Goal: Answer question/provide support: Share knowledge or assist other users

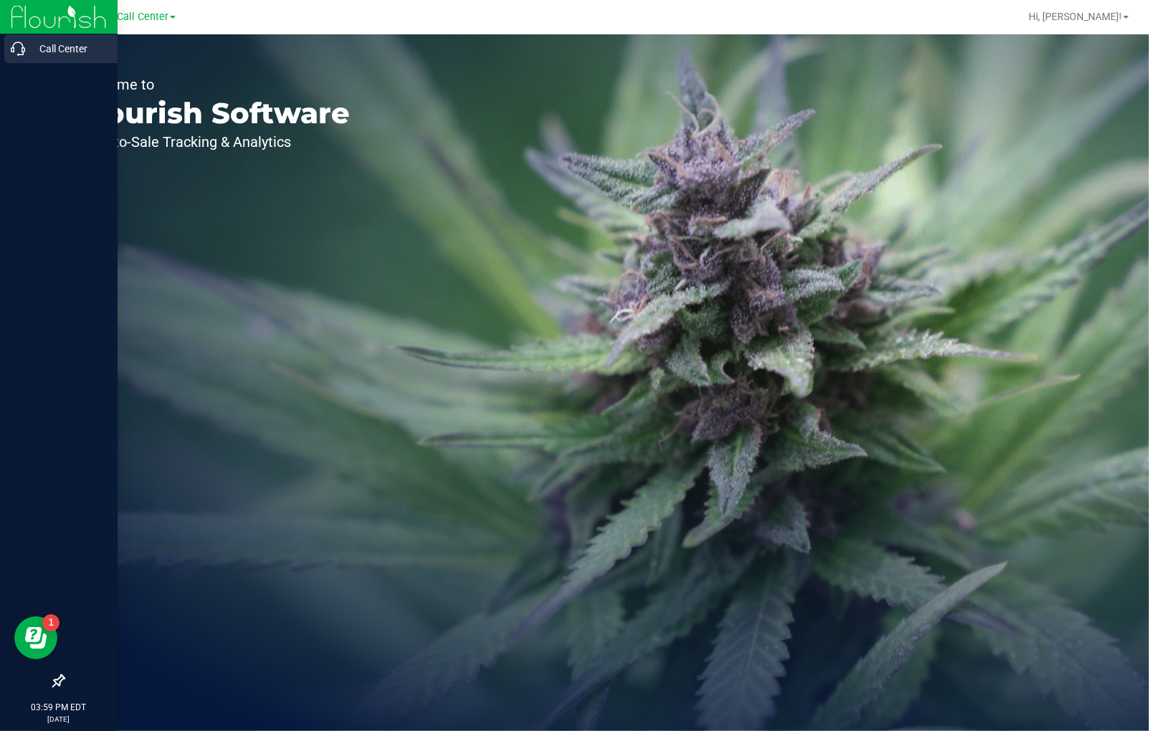
click at [23, 49] on icon at bounding box center [18, 49] width 14 height 14
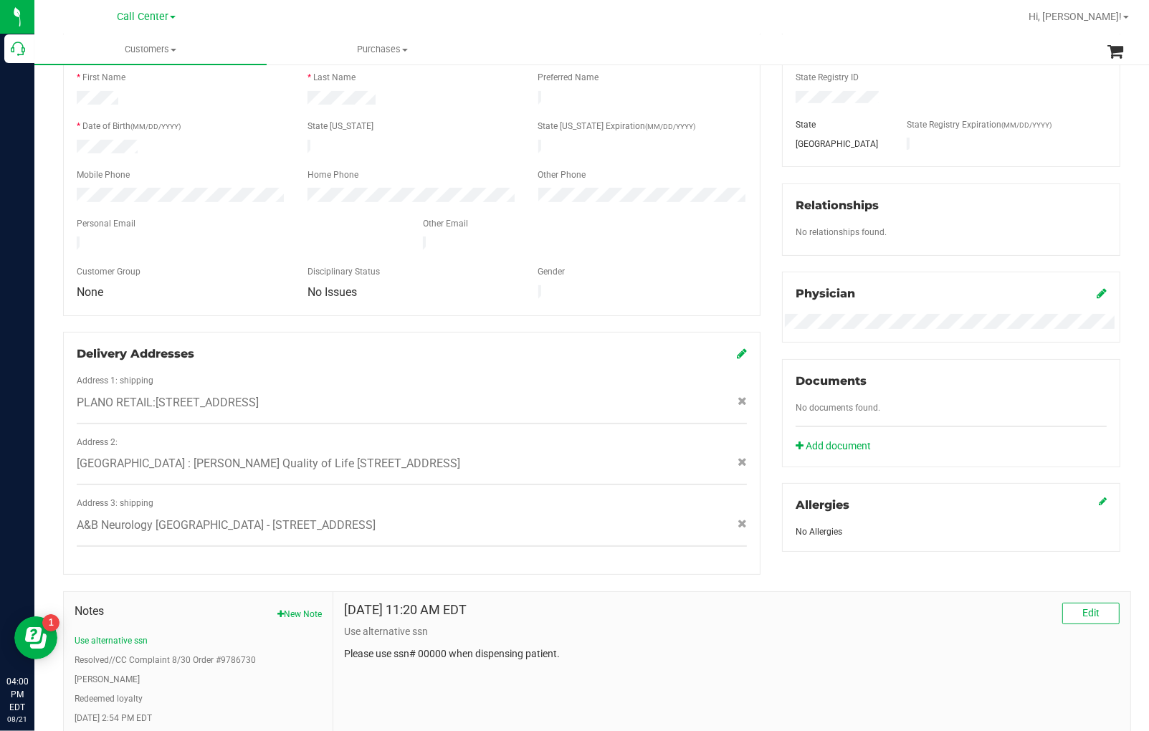
scroll to position [315, 0]
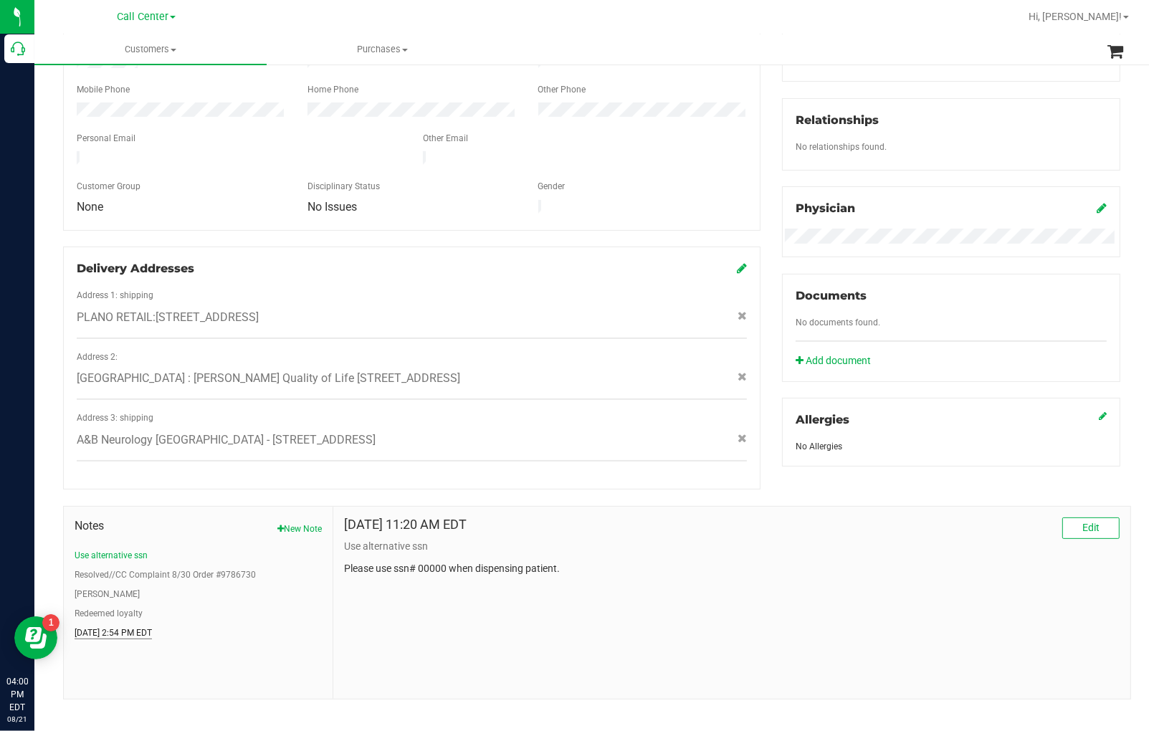
click at [118, 627] on button "[DATE] 2:54 PM EDT" at bounding box center [113, 633] width 77 height 13
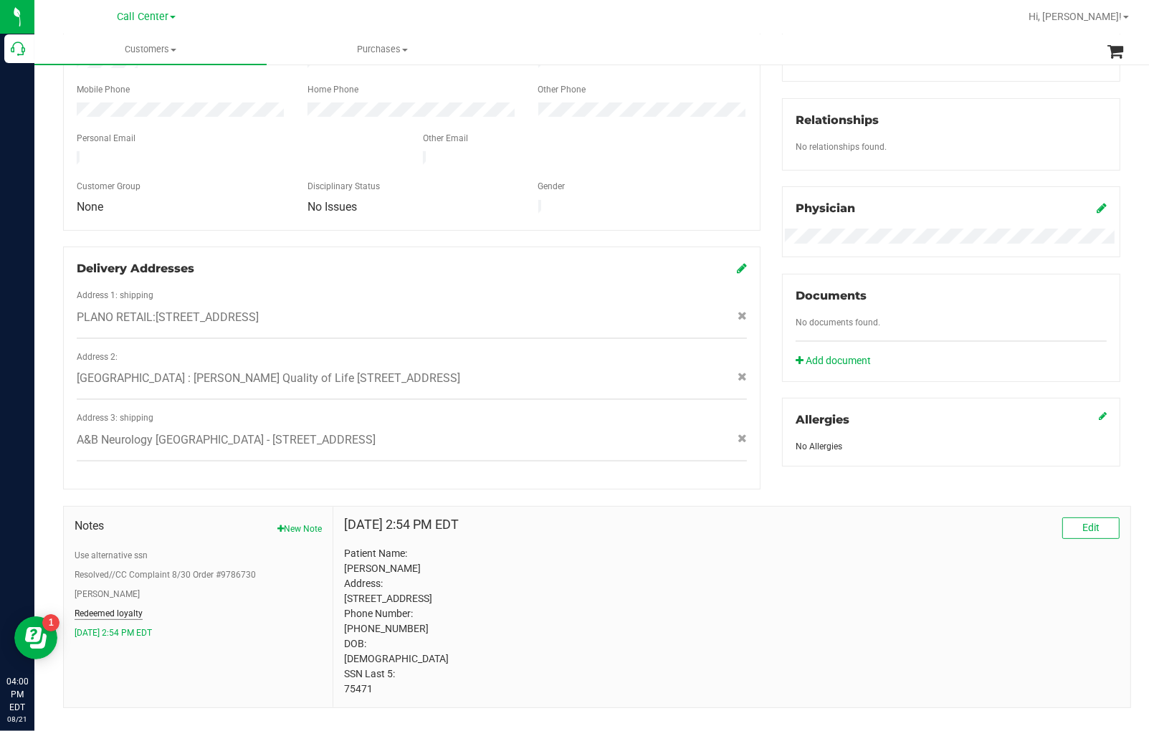
click at [112, 607] on button "Redeemed loyalty" at bounding box center [109, 613] width 68 height 13
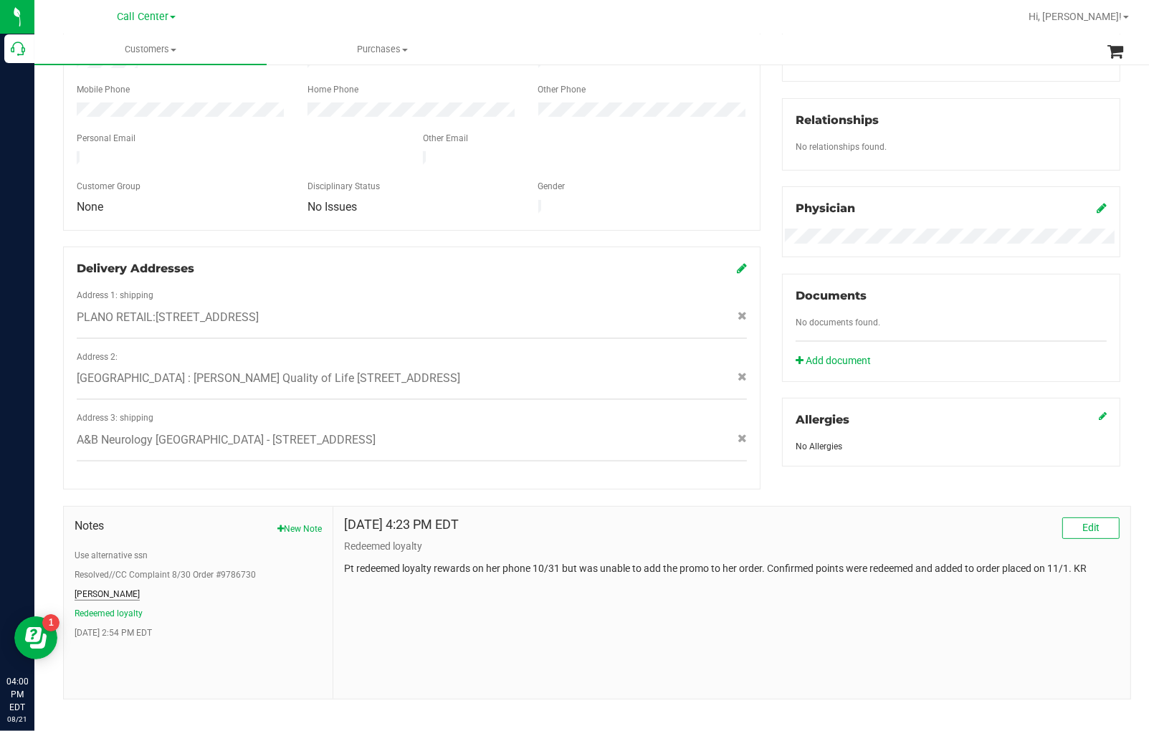
click at [90, 588] on button "[PERSON_NAME]" at bounding box center [107, 594] width 65 height 13
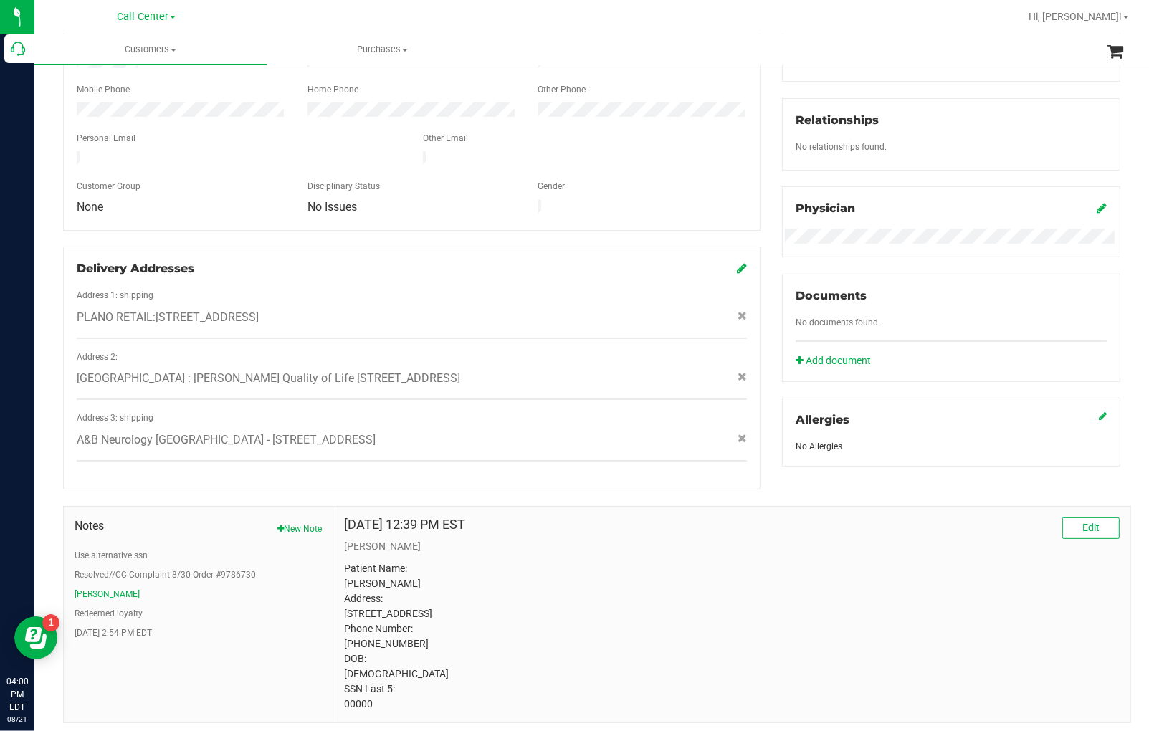
scroll to position [353, 0]
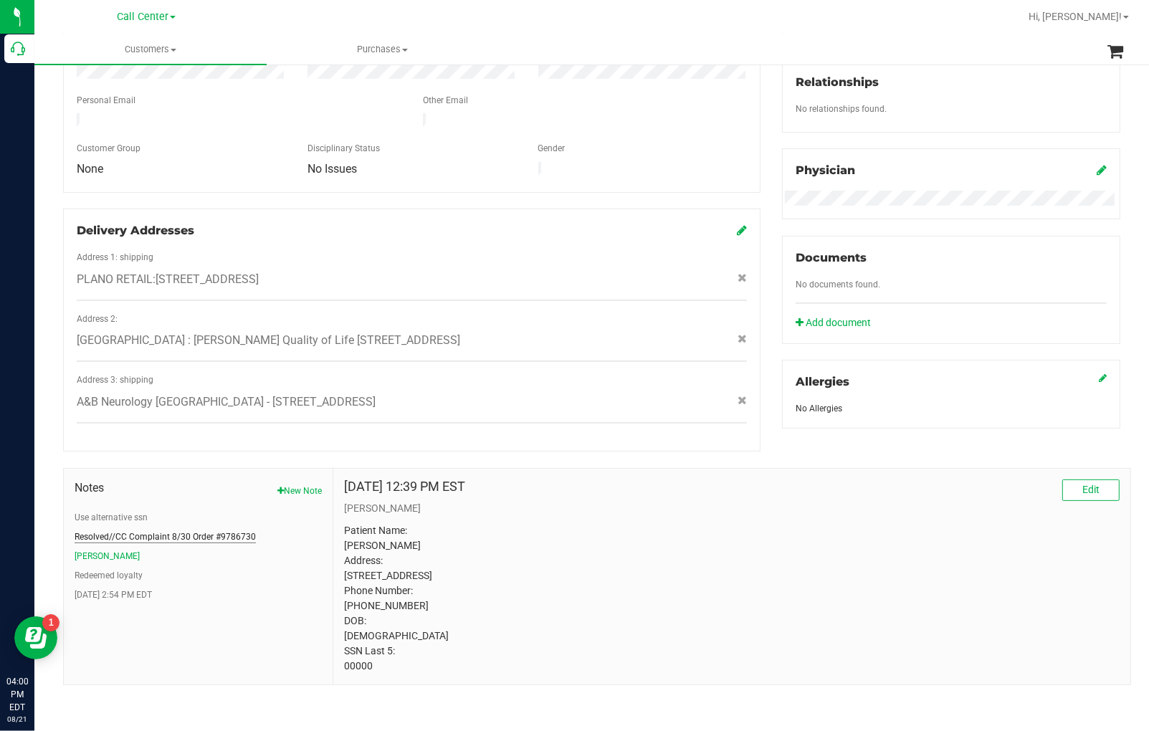
click at [186, 531] on button "Resolved//CC Complaint 8/30 Order #9786730" at bounding box center [165, 537] width 181 height 13
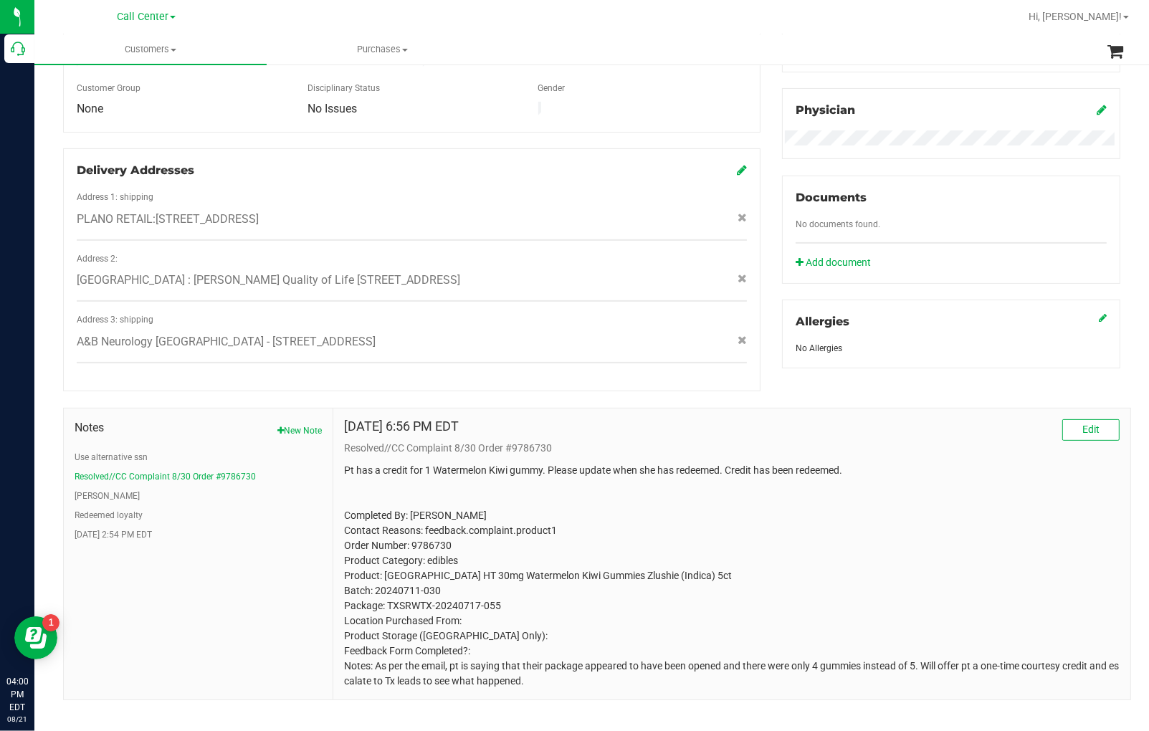
scroll to position [413, 0]
click at [137, 451] on button "Use alternative ssn" at bounding box center [111, 457] width 73 height 13
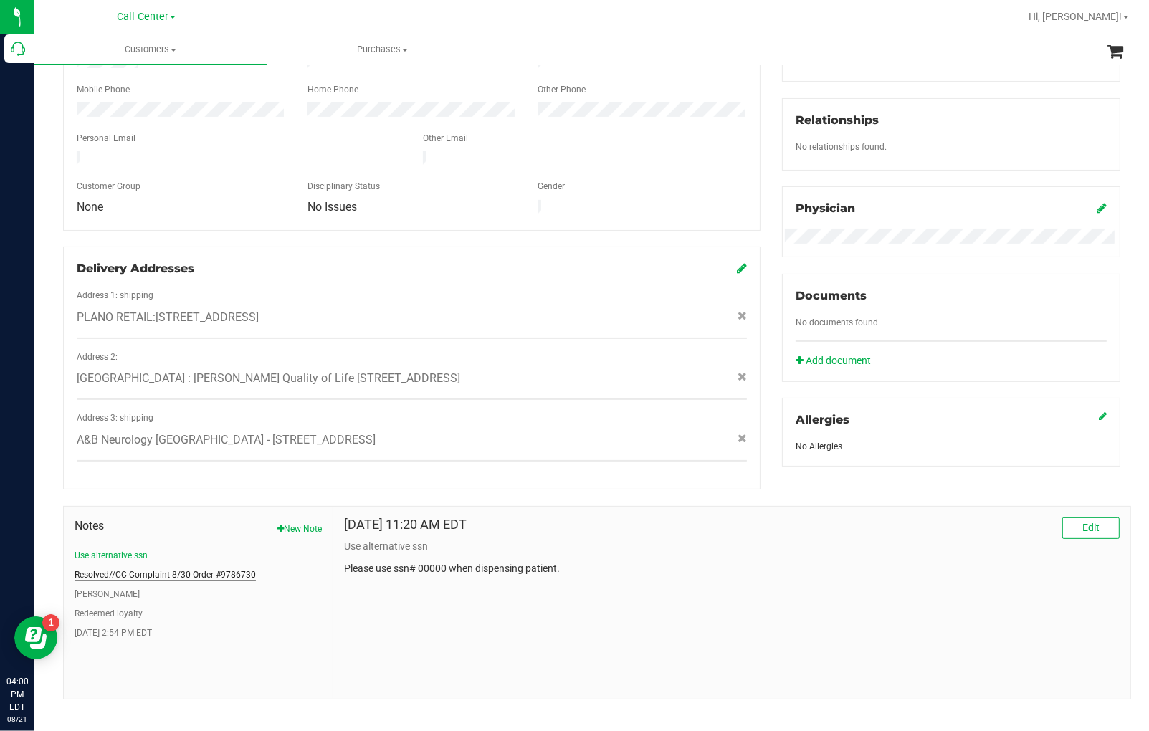
click at [182, 569] on button "Resolved//CC Complaint 8/30 Order #9786730" at bounding box center [165, 575] width 181 height 13
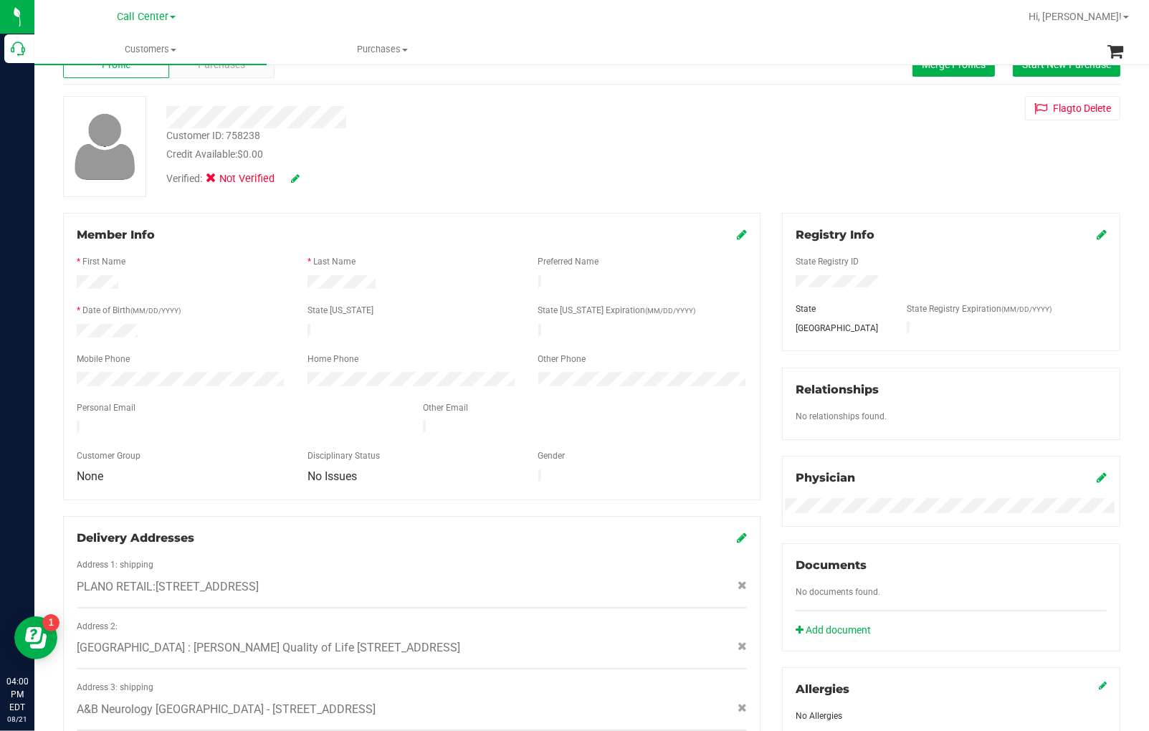
scroll to position [0, 0]
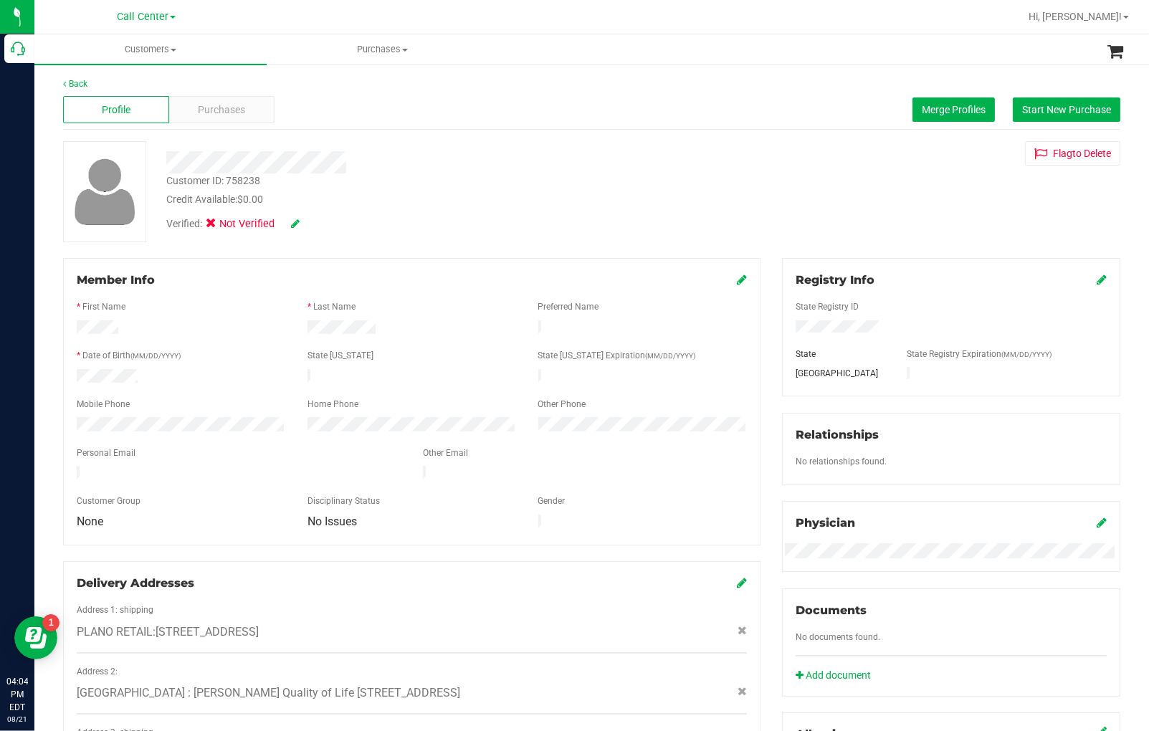
drag, startPoint x: 348, startPoint y: 159, endPoint x: 165, endPoint y: 161, distance: 182.8
click at [165, 161] on div at bounding box center [426, 162] width 540 height 22
click at [228, 115] on span "Purchases" at bounding box center [221, 110] width 47 height 15
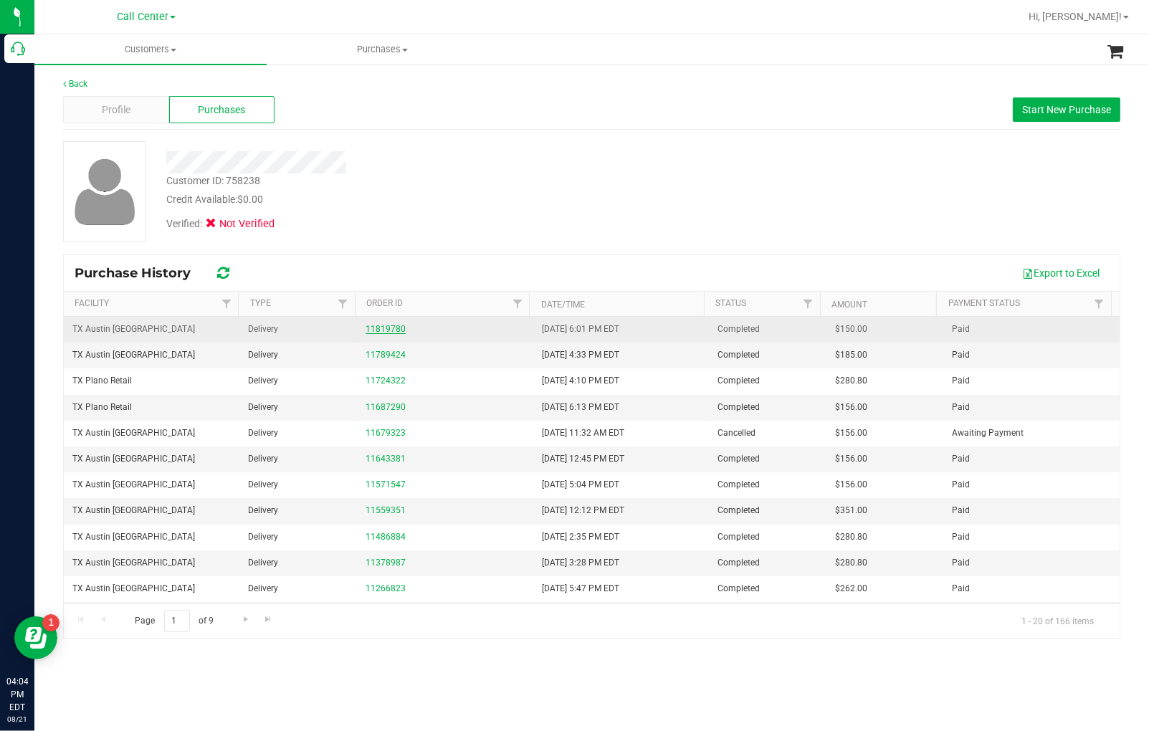
click at [387, 326] on link "11819780" at bounding box center [386, 329] width 40 height 10
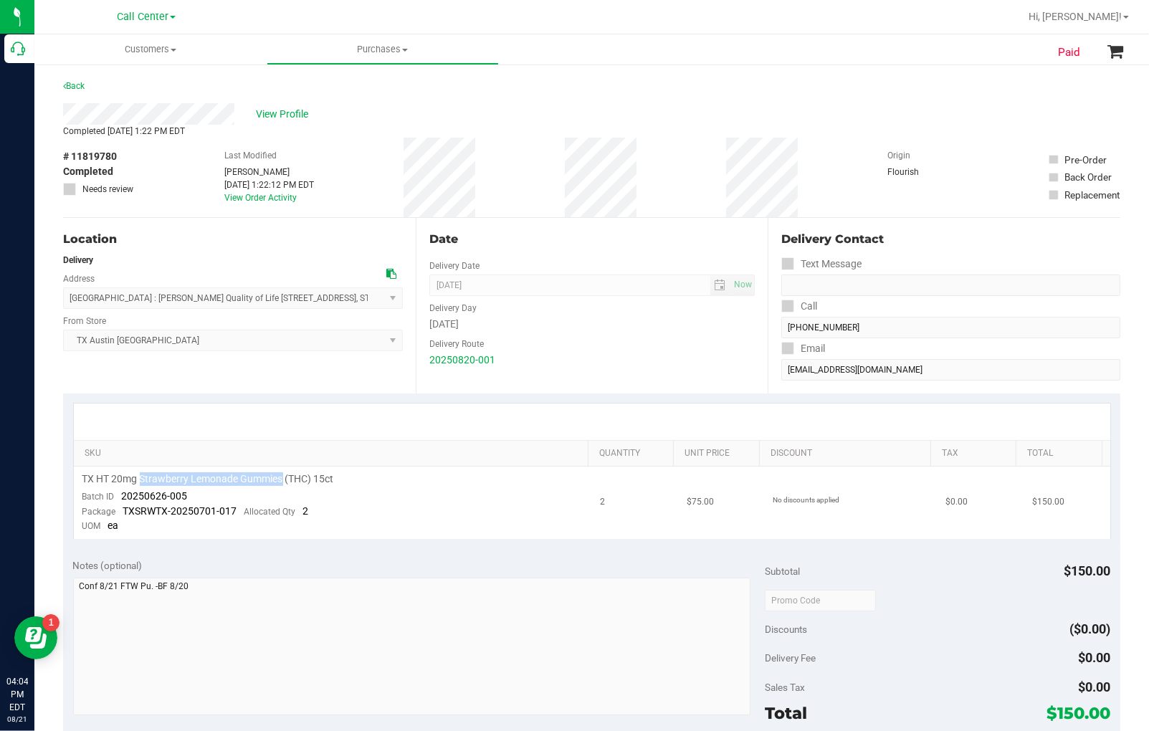
drag, startPoint x: 141, startPoint y: 481, endPoint x: 283, endPoint y: 485, distance: 142.7
click at [283, 485] on span "TX HT 20mg Strawberry Lemonade Gummies (THC) 15ct" at bounding box center [208, 480] width 252 height 14
copy span "Strawberry Lemonade Gummies"
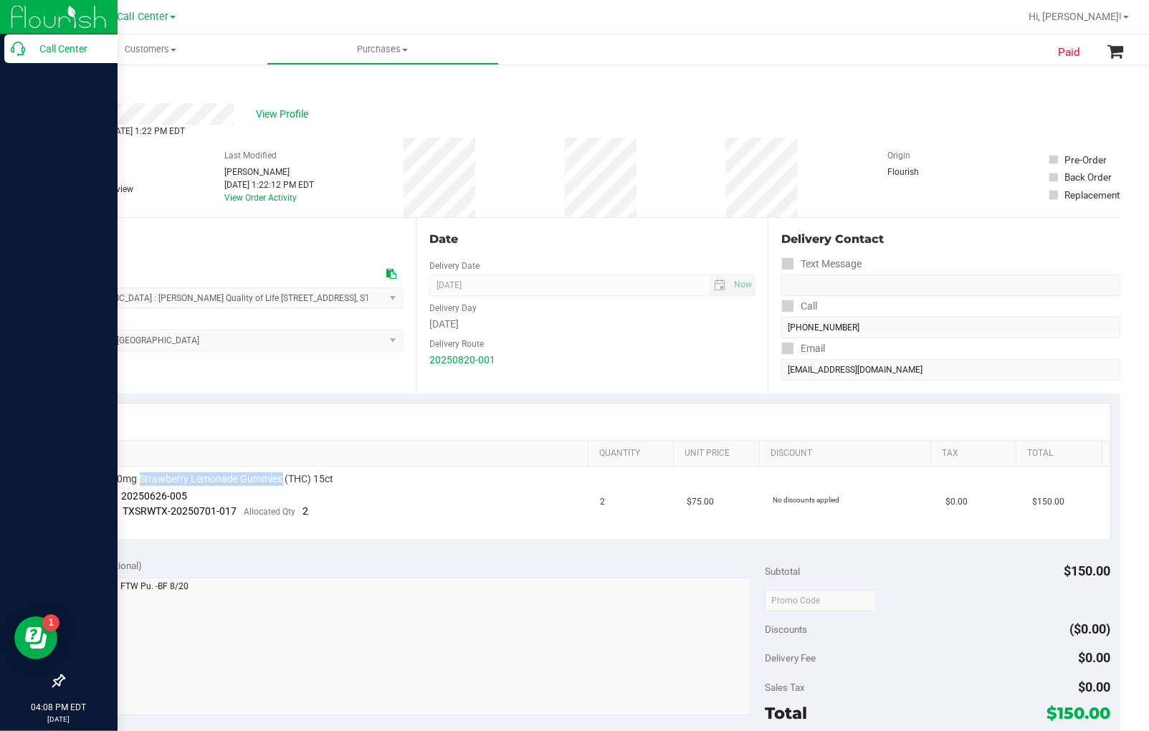
click at [26, 49] on p "Call Center" at bounding box center [68, 48] width 86 height 17
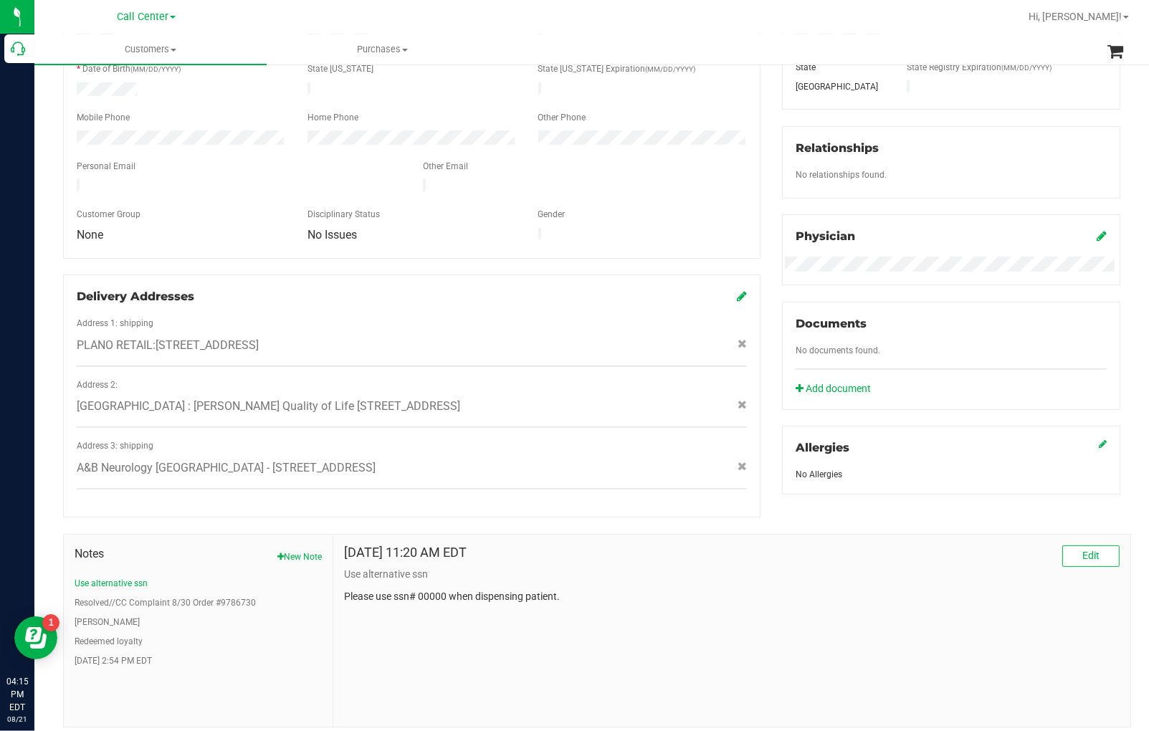
scroll to position [315, 0]
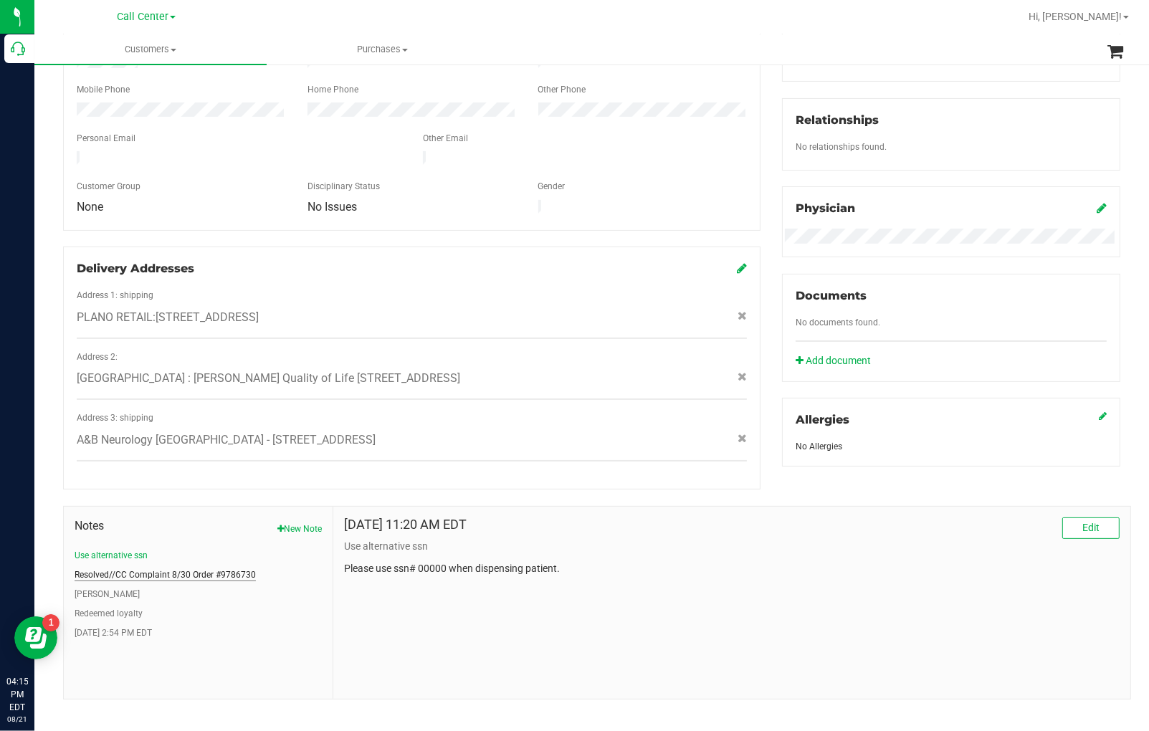
click at [204, 569] on button "Resolved//CC Complaint 8/30 Order #9786730" at bounding box center [165, 575] width 181 height 13
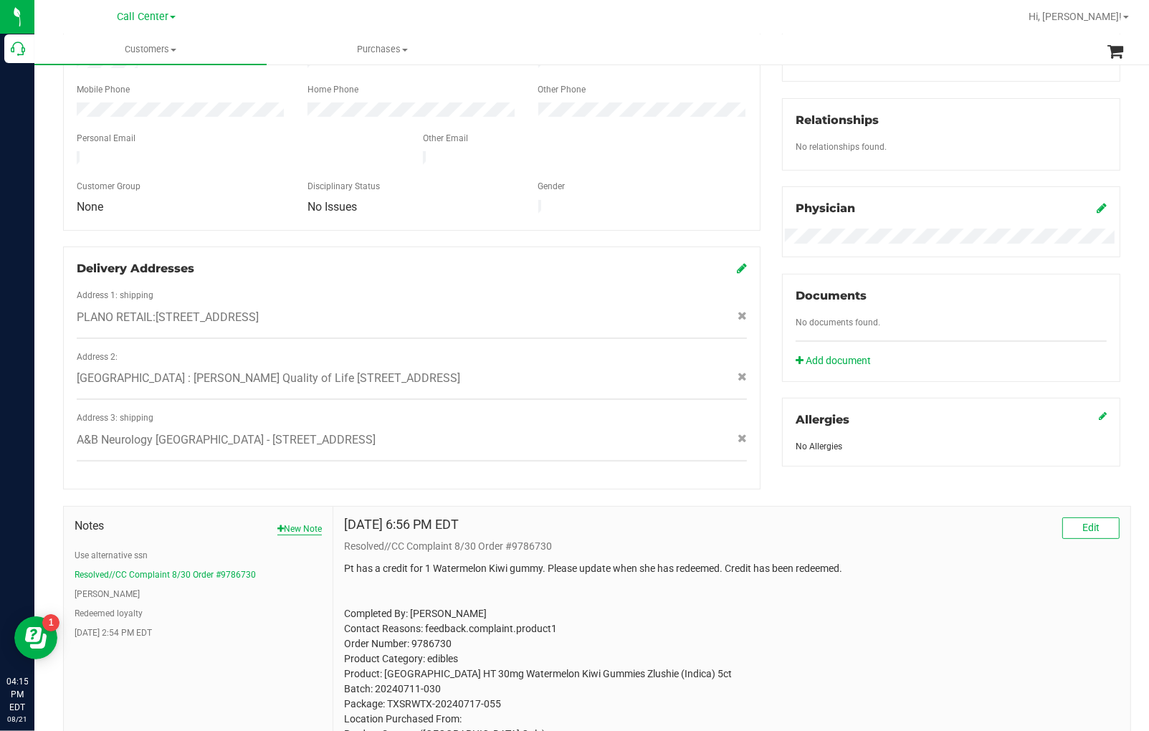
click at [298, 523] on button "New Note" at bounding box center [299, 529] width 44 height 13
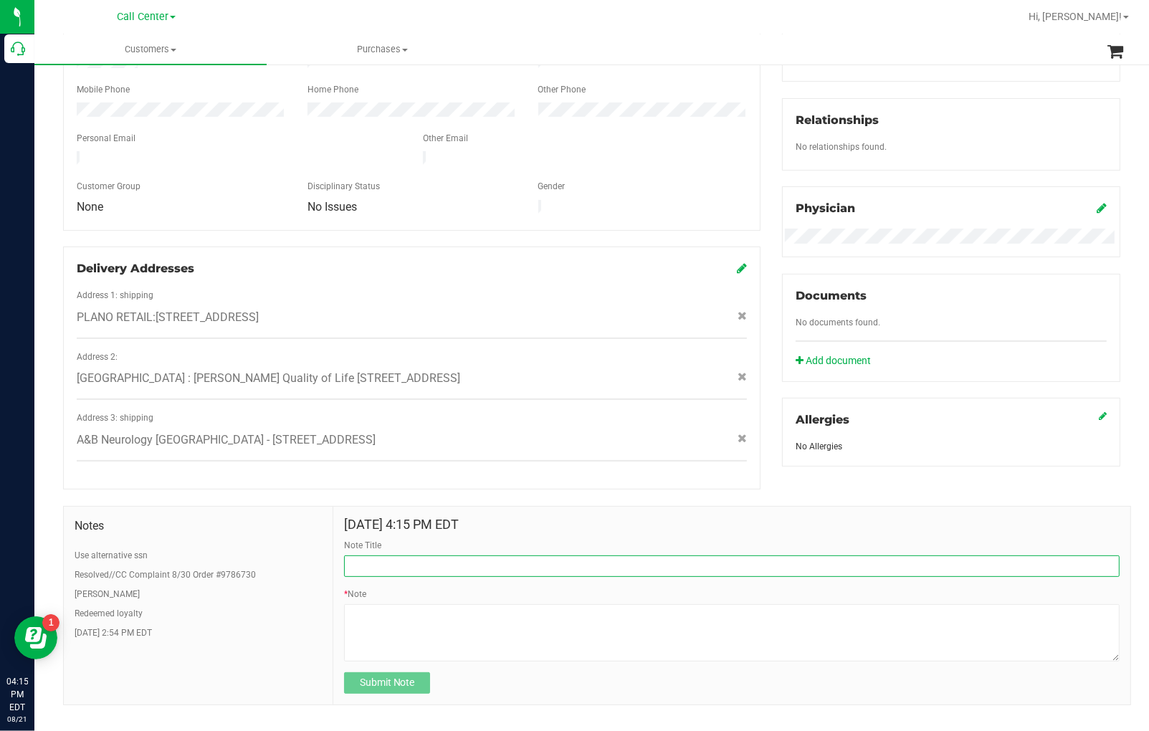
click at [368, 556] on input "Note Title" at bounding box center [732, 567] width 776 height 22
type input "Product Complaint- 10% off next order"
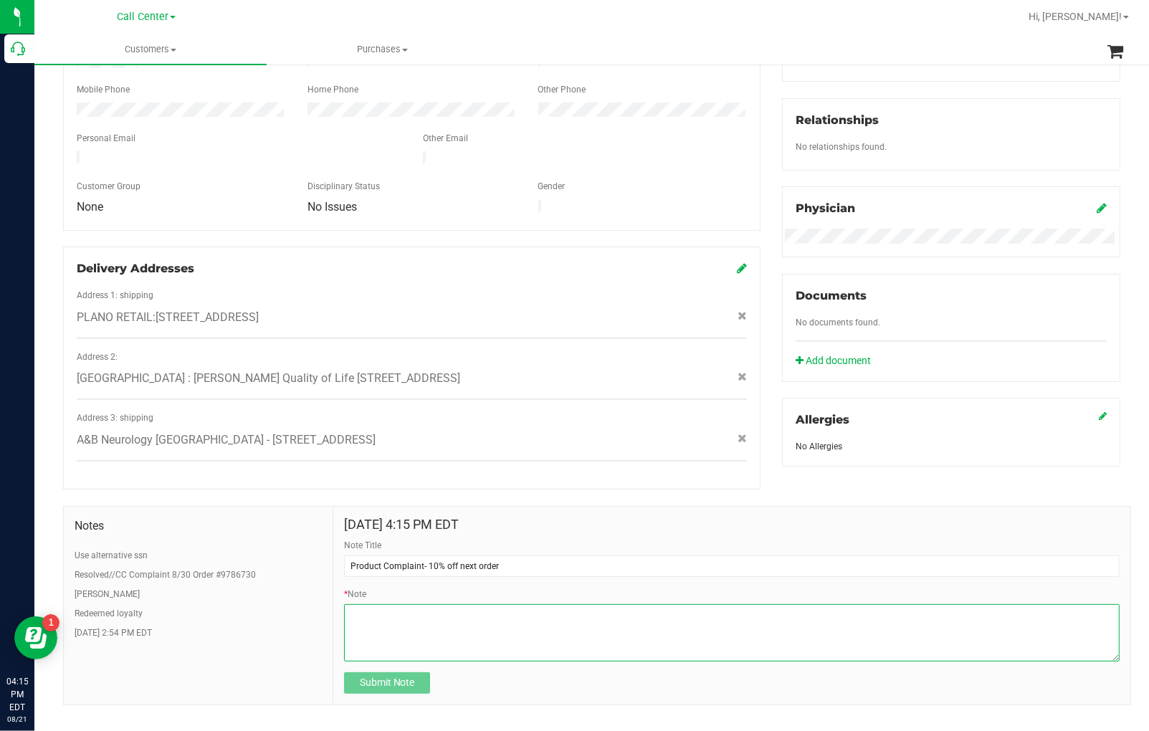
click at [416, 612] on textarea "* Note" at bounding box center [732, 632] width 776 height 57
drag, startPoint x: 349, startPoint y: 597, endPoint x: 409, endPoint y: 601, distance: 59.7
click at [409, 604] on textarea "* Note" at bounding box center [732, 632] width 776 height 57
drag, startPoint x: 445, startPoint y: 602, endPoint x: 361, endPoint y: 595, distance: 84.2
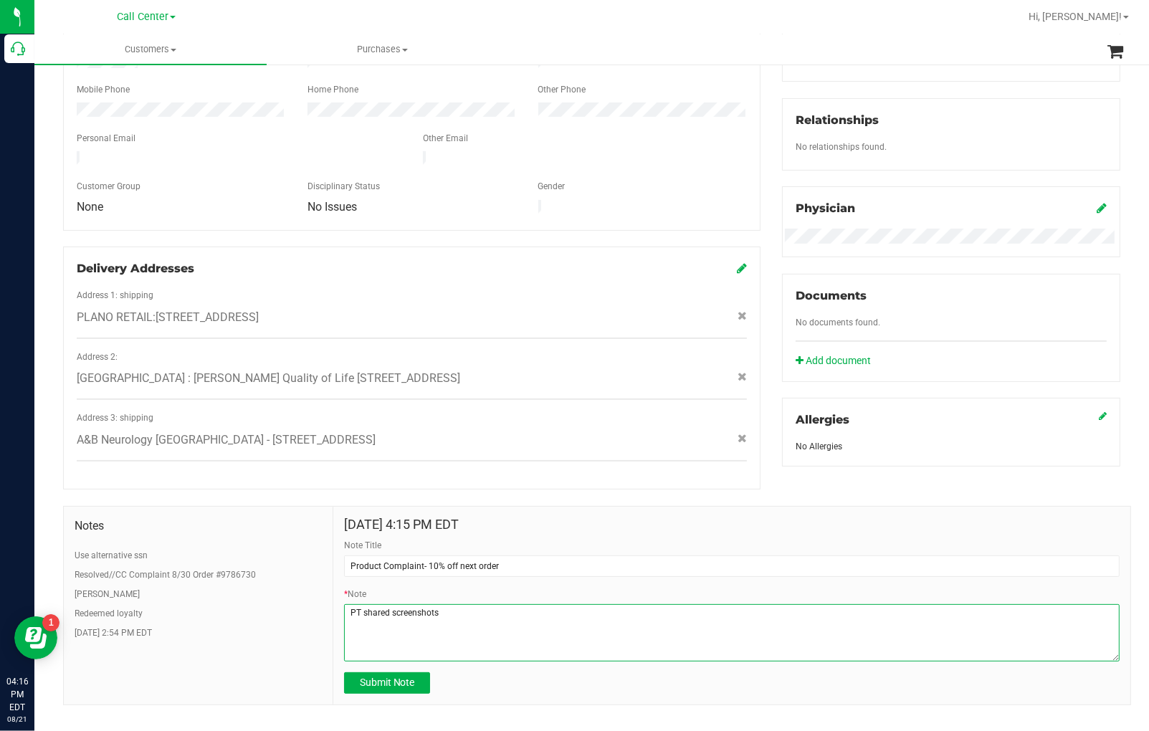
click at [361, 604] on textarea "* Note" at bounding box center [732, 632] width 776 height 57
drag, startPoint x: 666, startPoint y: 597, endPoint x: 705, endPoint y: 591, distance: 39.1
click at [705, 604] on textarea "* Note" at bounding box center [732, 632] width 776 height 57
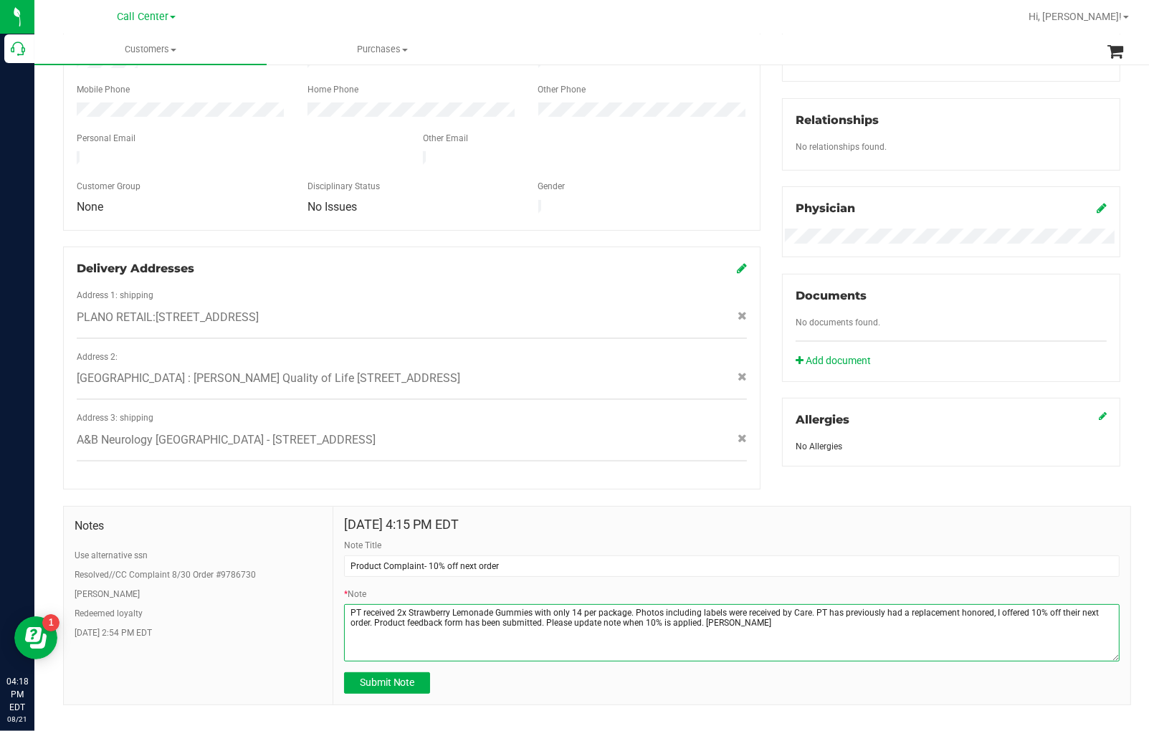
drag, startPoint x: 700, startPoint y: 608, endPoint x: 723, endPoint y: 610, distance: 23.0
click at [723, 610] on textarea "* Note" at bounding box center [732, 632] width 776 height 57
drag, startPoint x: 782, startPoint y: 606, endPoint x: 347, endPoint y: 597, distance: 435.3
click at [347, 604] on textarea "* Note" at bounding box center [732, 632] width 776 height 57
type textarea "PT received 2x Strawberry Lemonade Gummies with only 14 per package. Photos inc…"
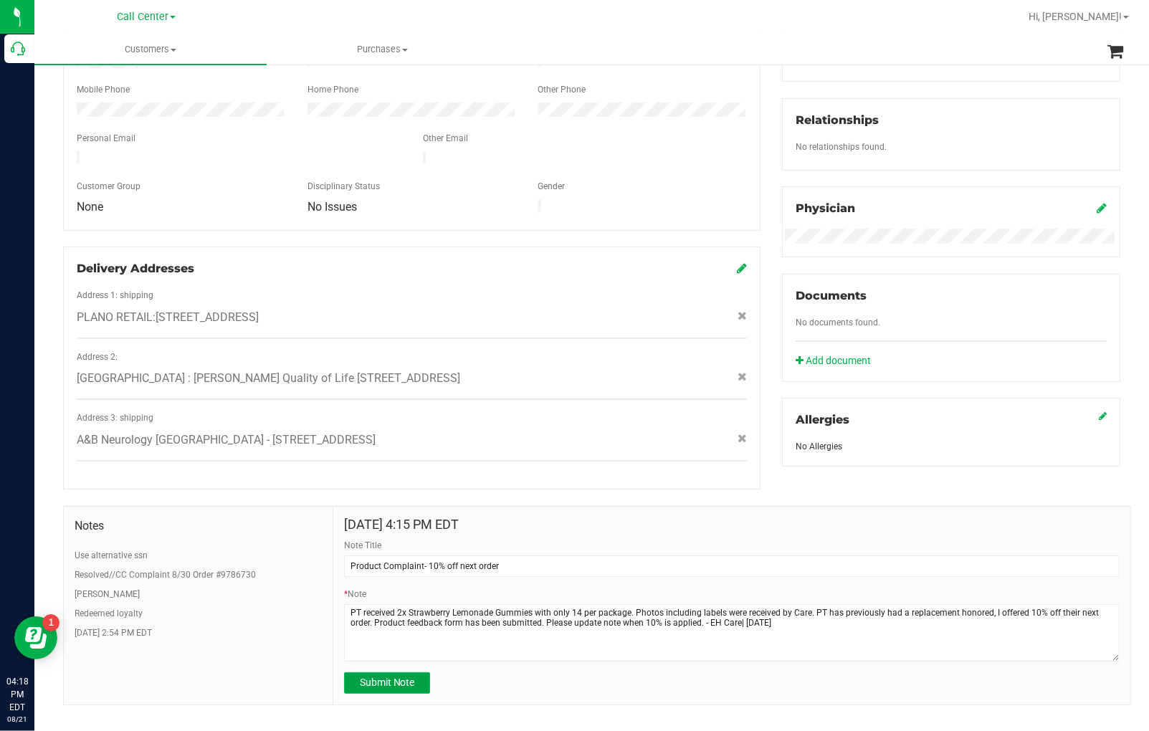
click at [409, 677] on span "Submit Note" at bounding box center [387, 682] width 55 height 11
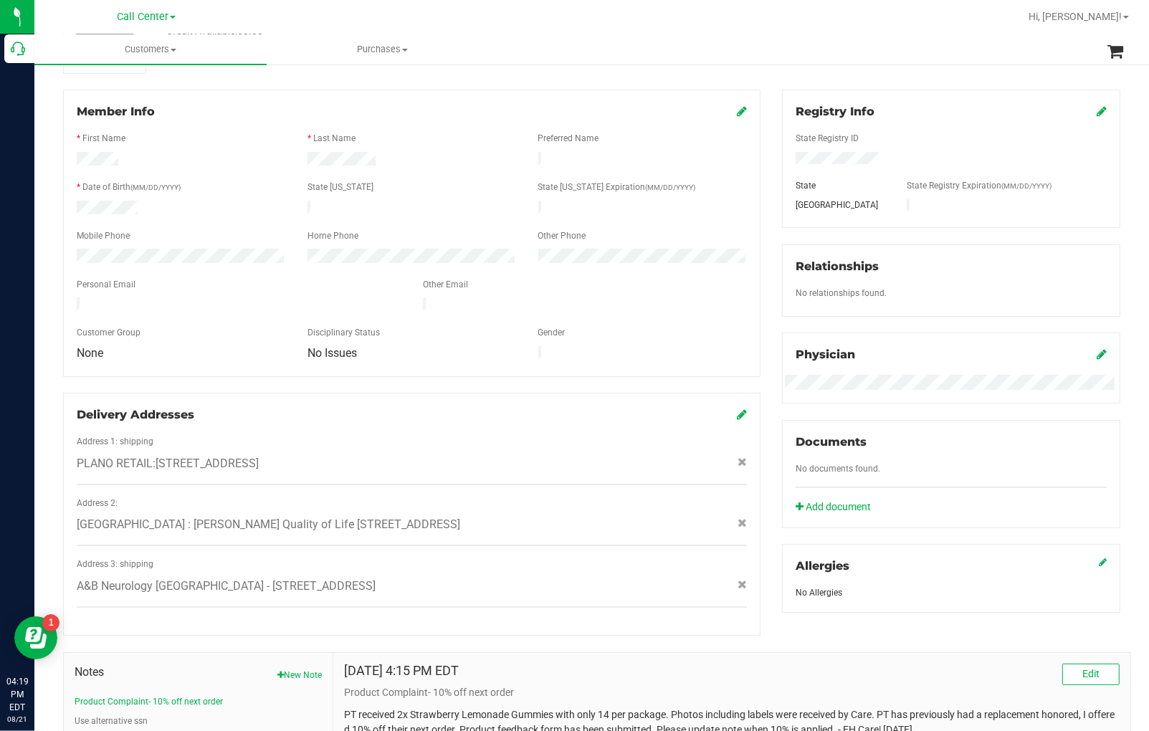
scroll to position [0, 0]
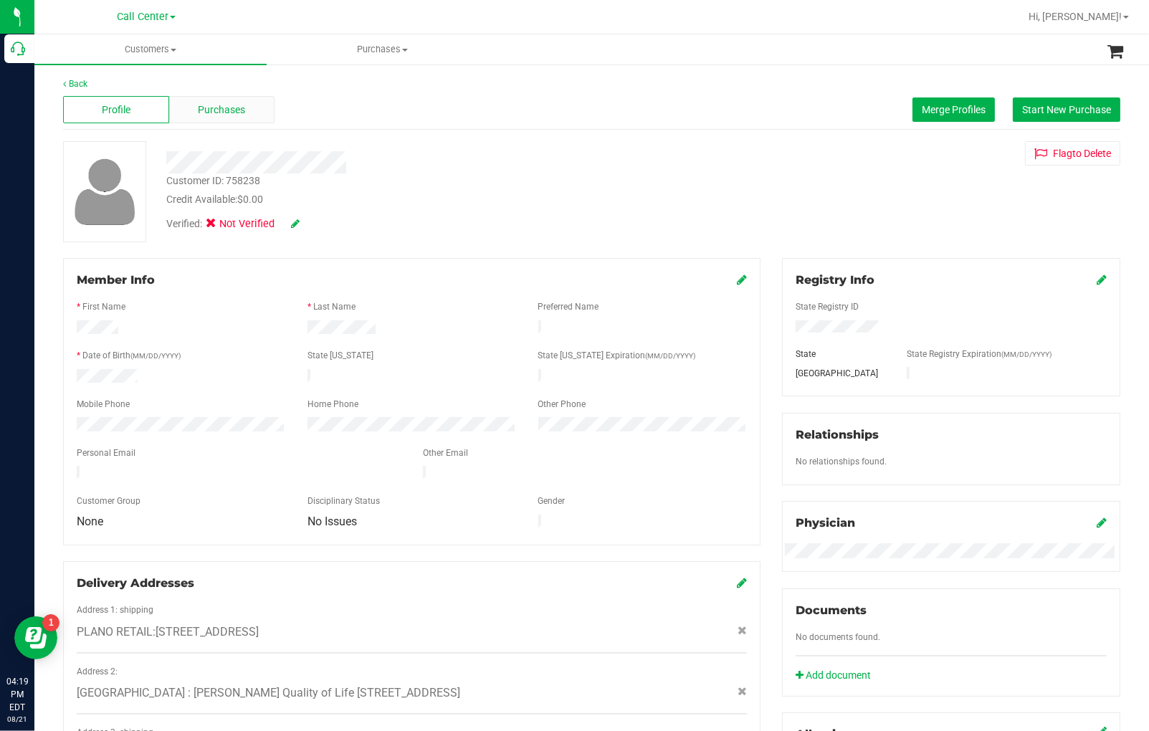
click at [192, 108] on div "Purchases" at bounding box center [222, 109] width 106 height 27
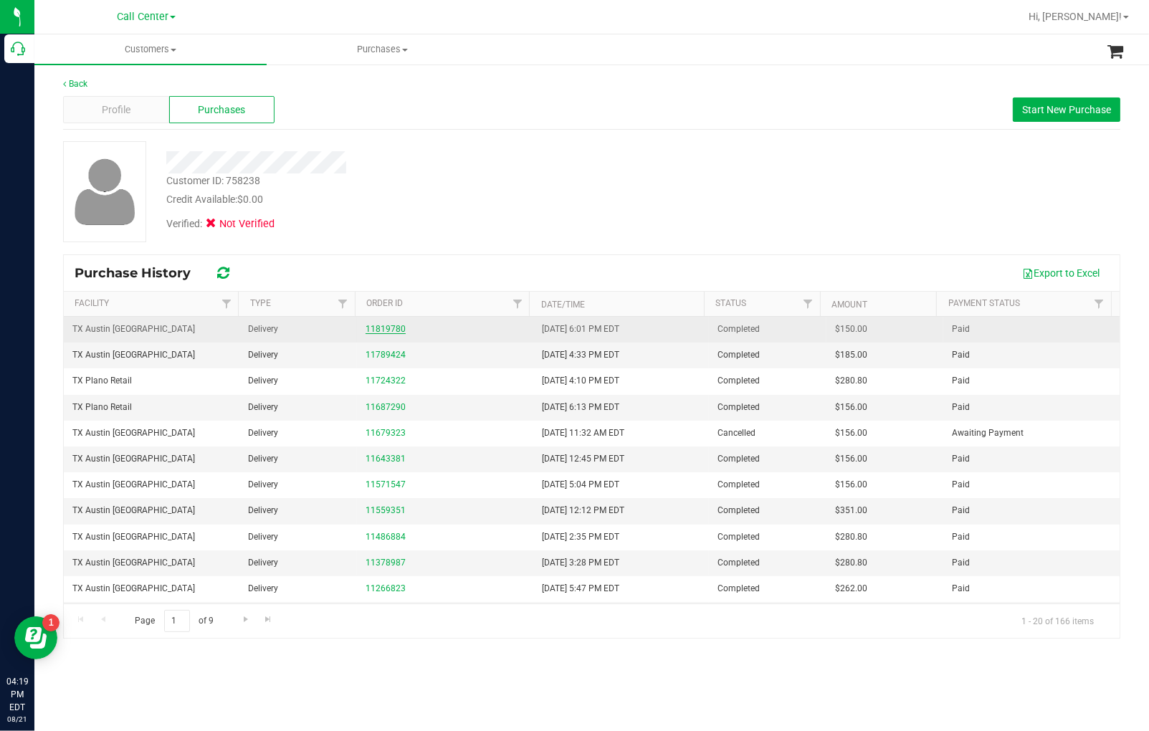
click at [384, 327] on link "11819780" at bounding box center [386, 329] width 40 height 10
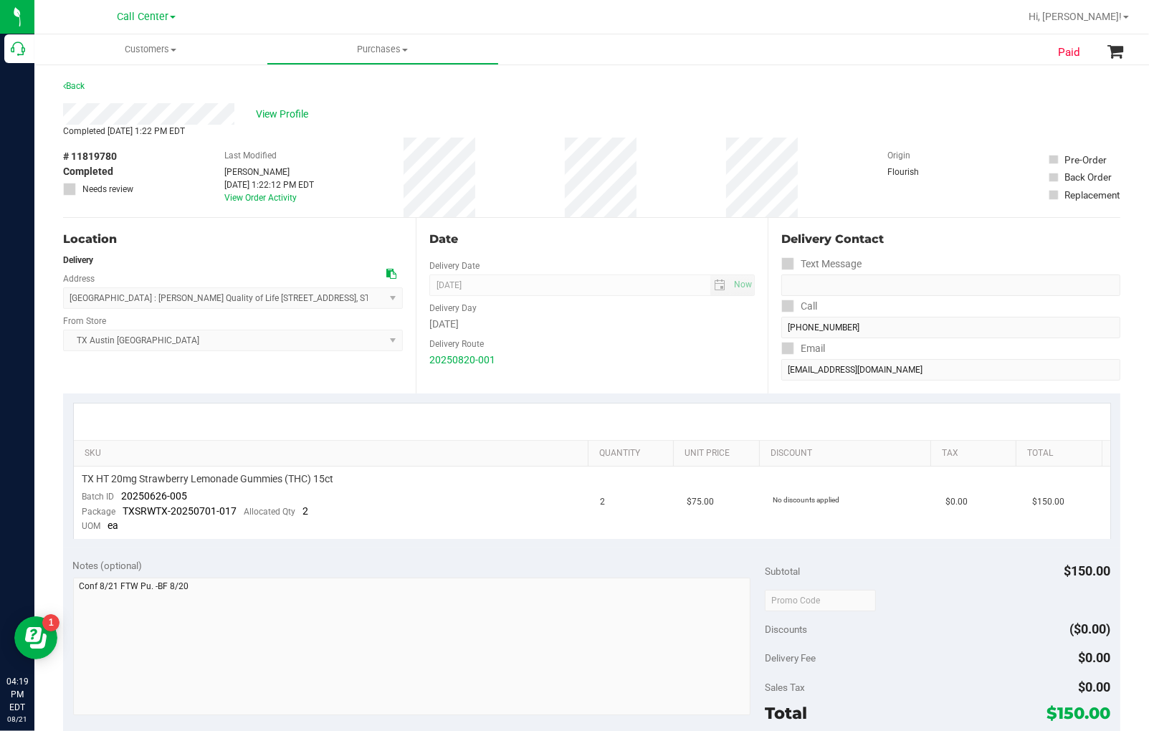
drag, startPoint x: 120, startPoint y: 158, endPoint x: 57, endPoint y: 153, distance: 63.3
click at [57, 153] on div "Paid Back View Profile Completed [DATE] 1:22 PM EDT # 11819780 Completed Needs …" at bounding box center [591, 576] width 1115 height 1027
copy div "# 11819780"
click at [273, 118] on span "View Profile" at bounding box center [284, 114] width 57 height 15
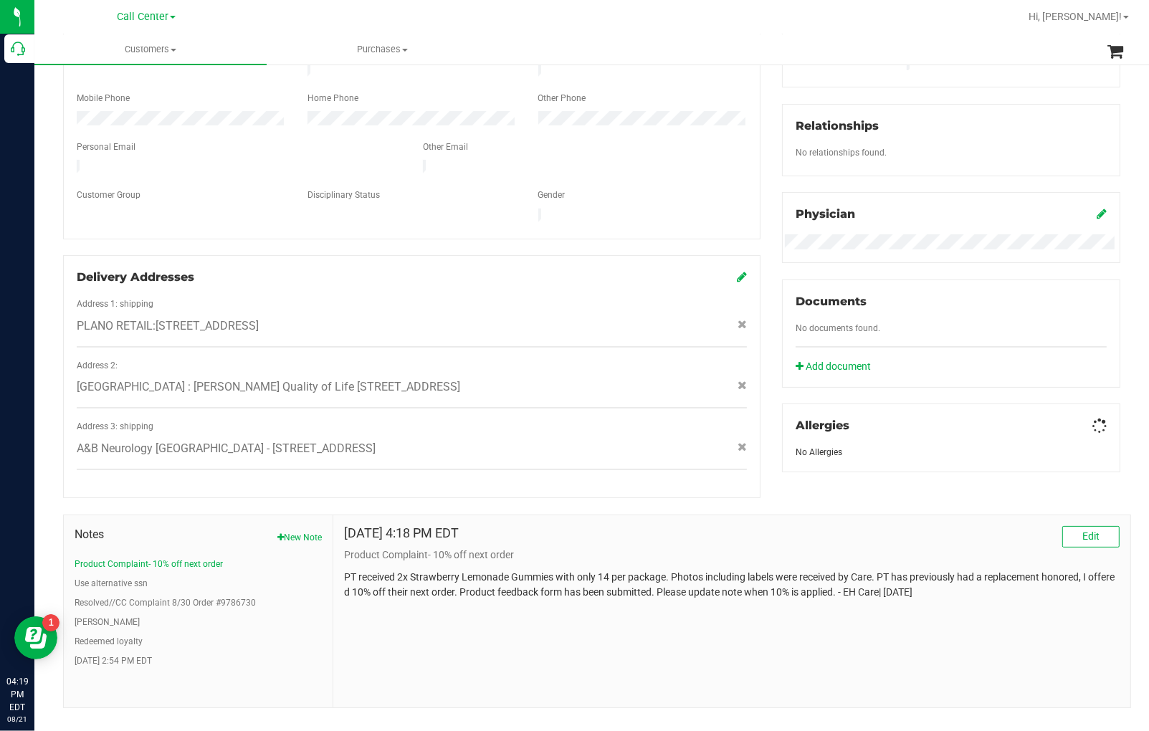
scroll to position [315, 0]
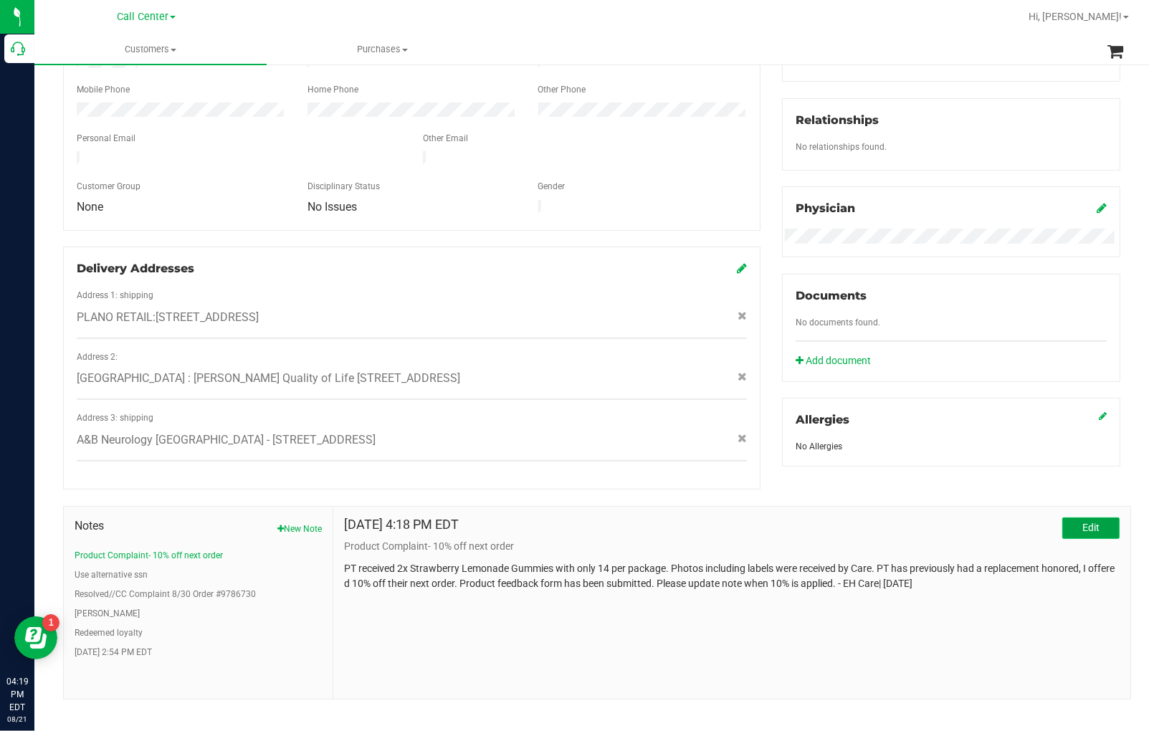
click at [1063, 518] on button "Edit" at bounding box center [1091, 529] width 57 height 22
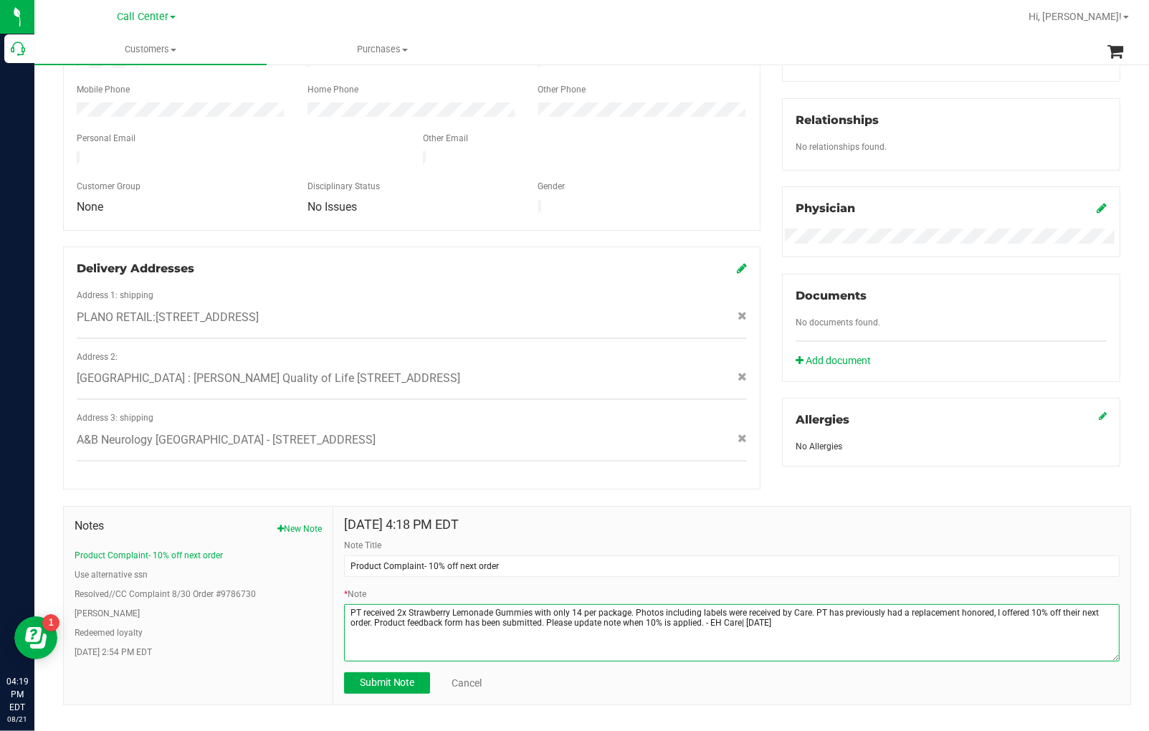
click at [347, 604] on textarea "* Note" at bounding box center [732, 632] width 776 height 57
paste textarea "# 11819780"
drag, startPoint x: 402, startPoint y: 602, endPoint x: 370, endPoint y: 597, distance: 31.9
click at [370, 604] on textarea "* Note" at bounding box center [732, 632] width 776 height 57
click at [417, 604] on textarea "* Note" at bounding box center [732, 632] width 776 height 57
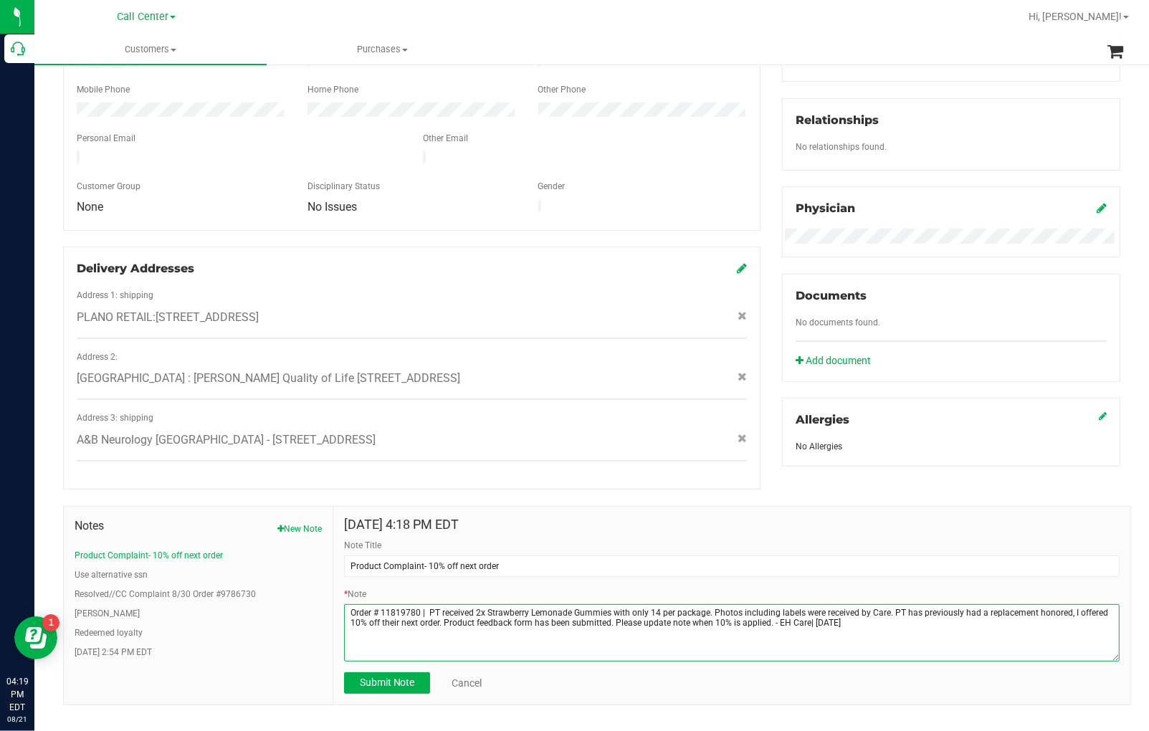
drag, startPoint x: 425, startPoint y: 597, endPoint x: 343, endPoint y: 602, distance: 82.6
click at [344, 604] on textarea "* Note" at bounding box center [732, 632] width 776 height 57
type textarea "Order # 11819780 | PT received 2x Strawberry Lemonade Gummies with only 14 per …"
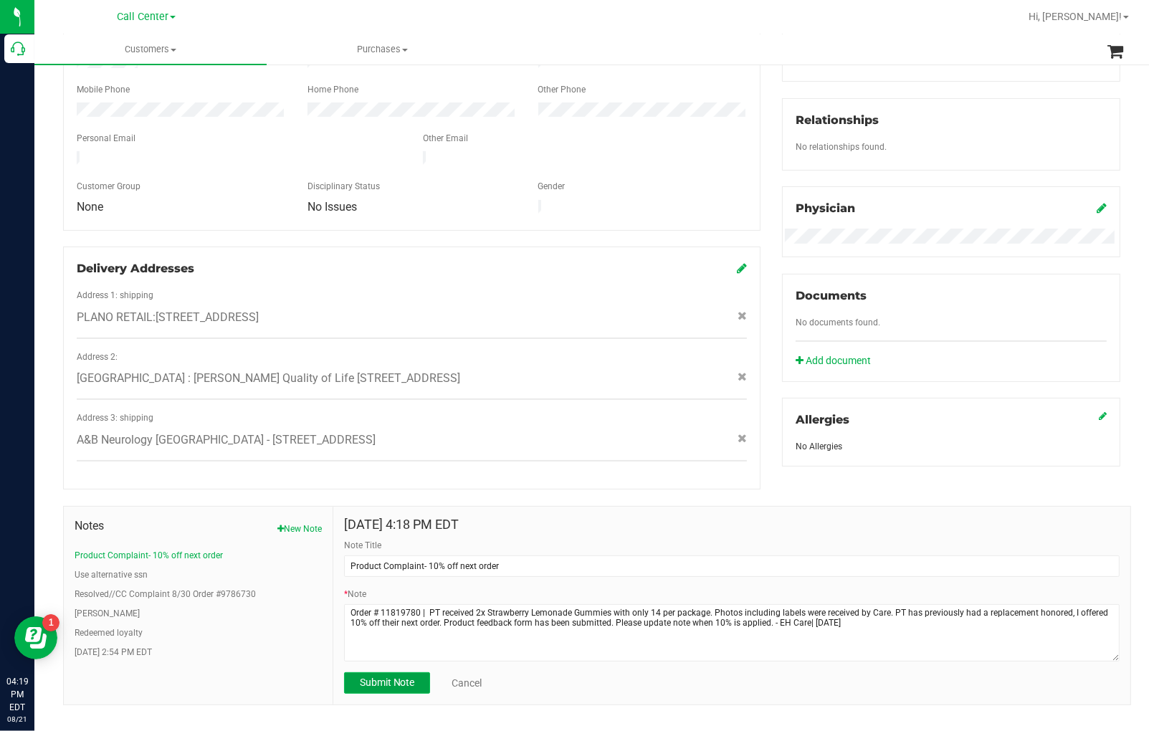
click at [396, 677] on span "Submit Note" at bounding box center [387, 682] width 55 height 11
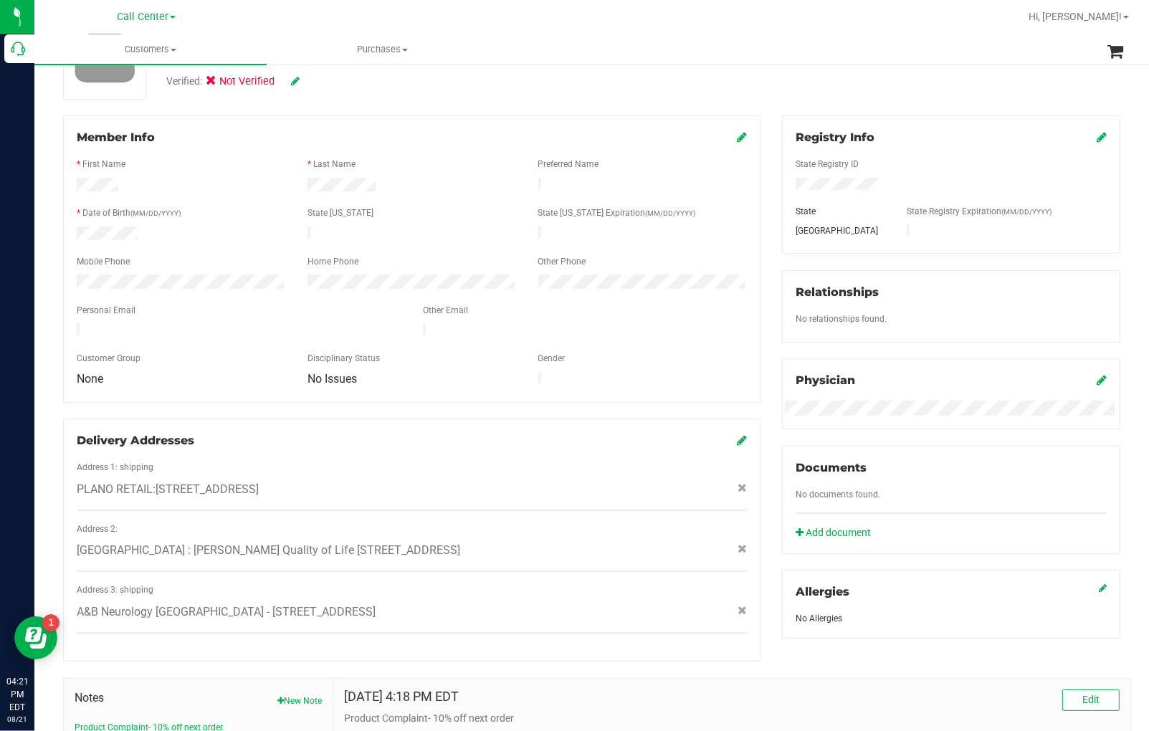
scroll to position [0, 0]
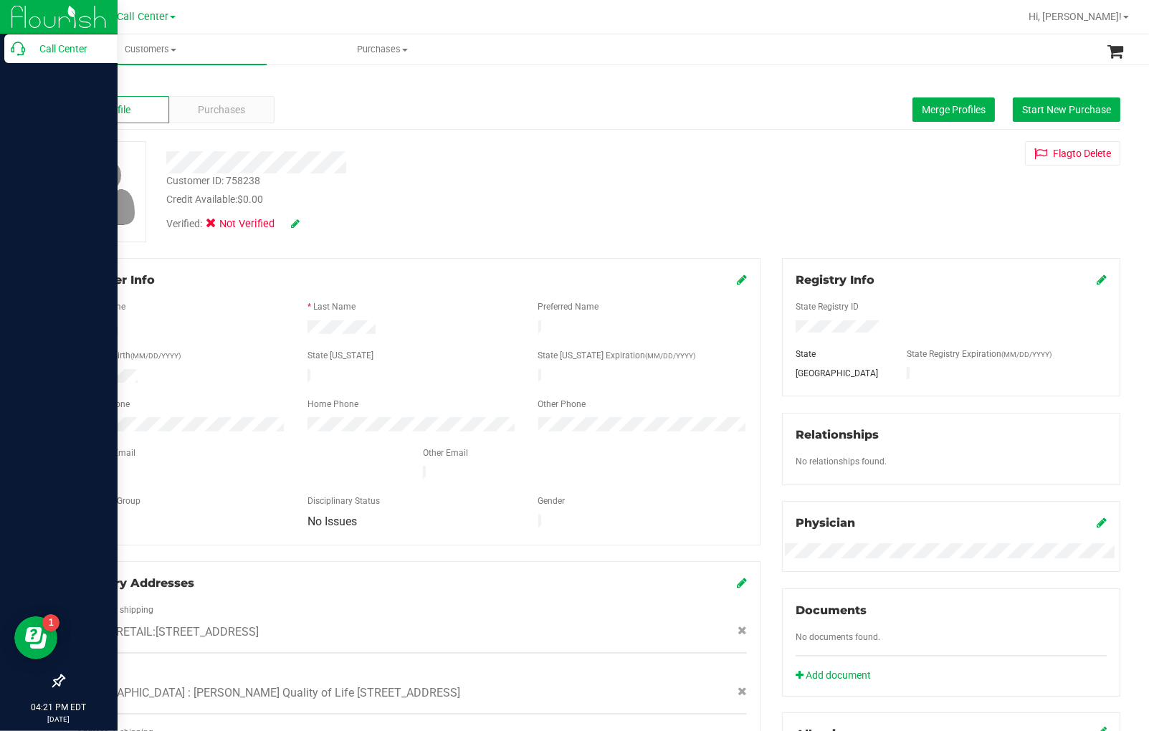
click at [2, 55] on link "Call Center" at bounding box center [59, 49] width 118 height 31
